Goal: Task Accomplishment & Management: Manage account settings

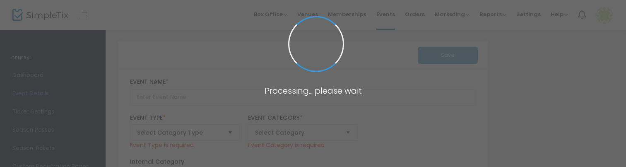
type input "Korean Street Food"
type input "No Thyme to Cook"
type textarea "Details Coming SoonMenu Coming SoonWhat To ExpectGreat cooking is about more th…"
checkbox input "true"
type input "Register Now"
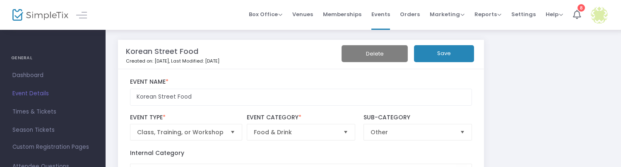
click at [36, 22] on div at bounding box center [32, 15] width 41 height 30
click at [36, 18] on img at bounding box center [40, 15] width 56 height 12
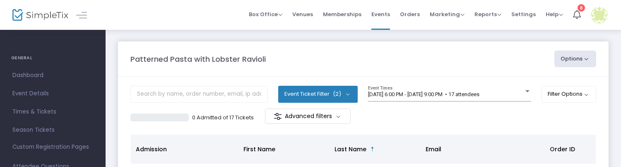
click at [46, 17] on img at bounding box center [40, 15] width 56 height 12
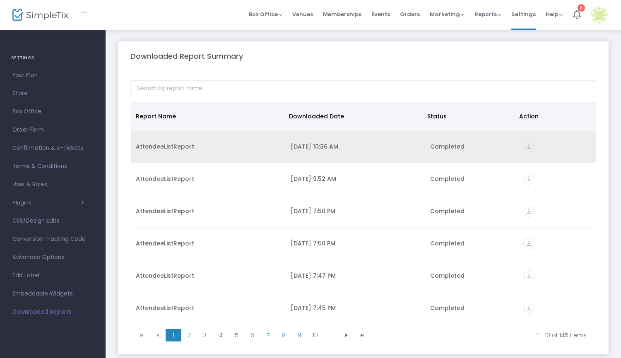
click at [523, 148] on icon "vertical_align_bottom" at bounding box center [528, 146] width 11 height 11
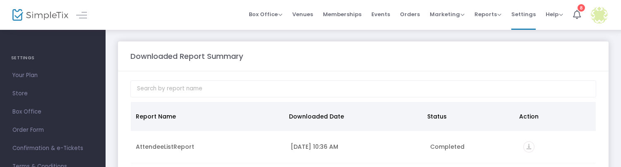
click at [35, 17] on img at bounding box center [40, 15] width 56 height 12
